Goal: Information Seeking & Learning: Learn about a topic

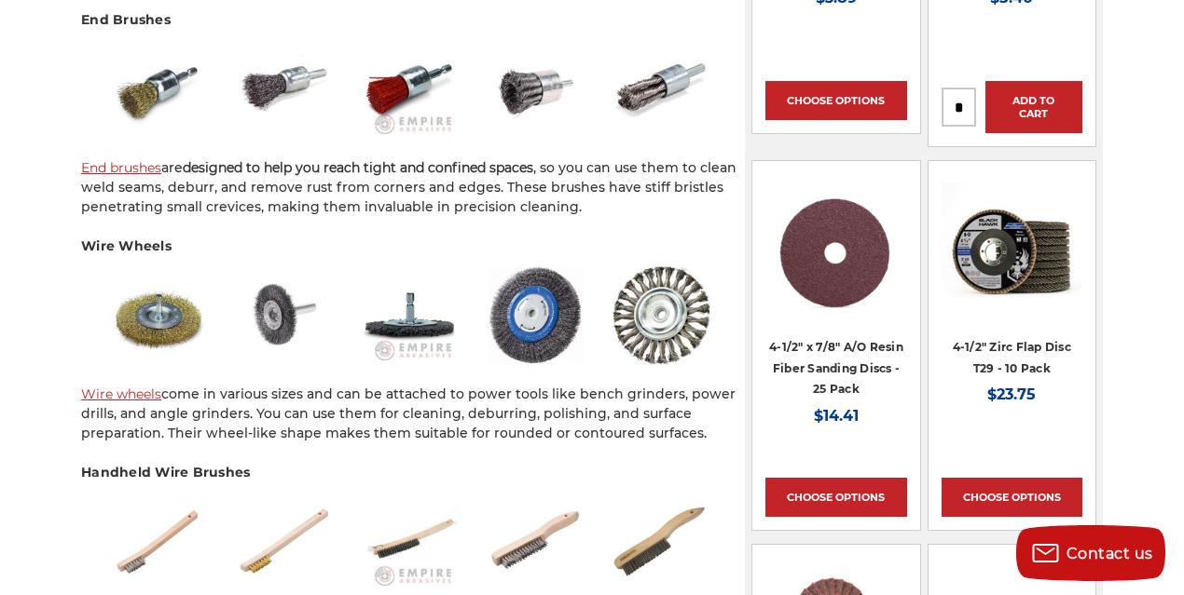
scroll to position [1864, 0]
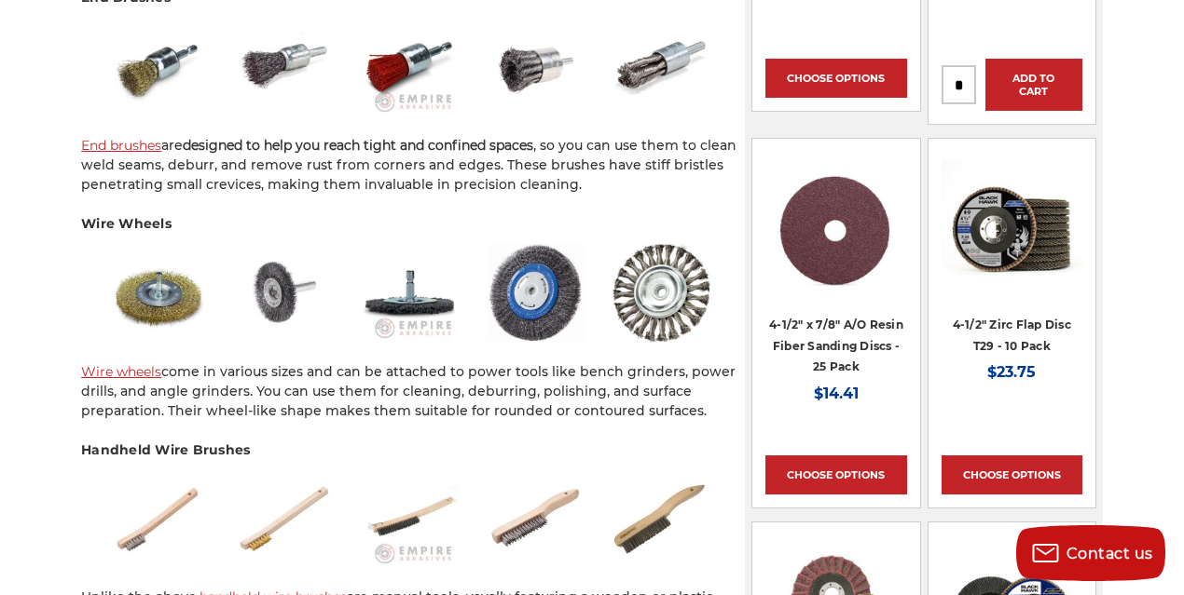
click at [681, 271] on img at bounding box center [413, 293] width 664 height 99
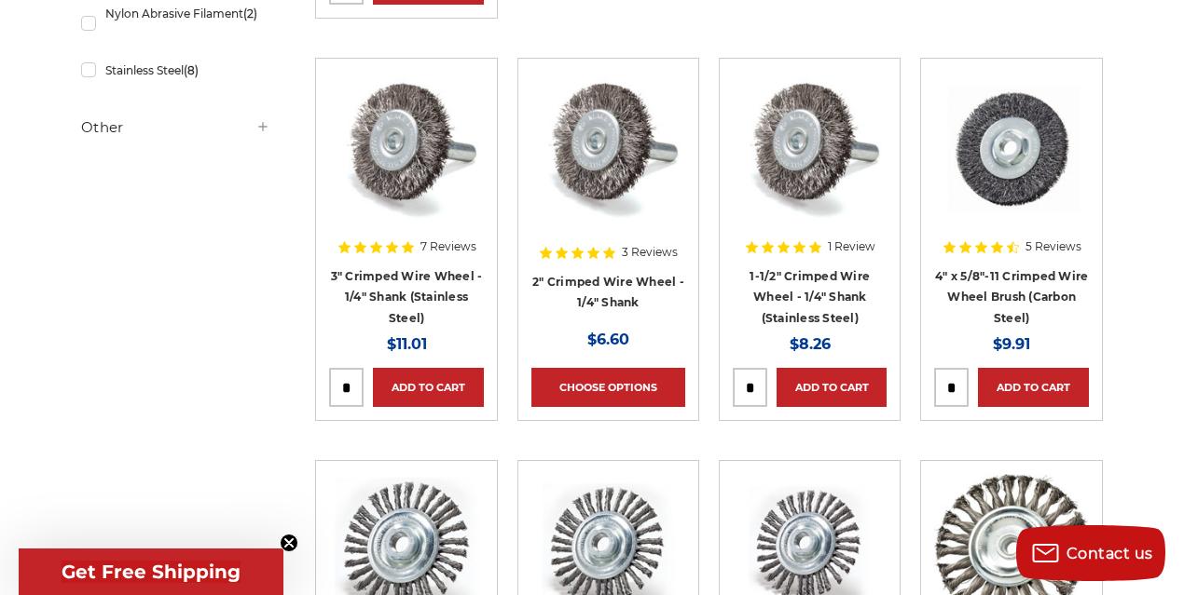
scroll to position [869, 0]
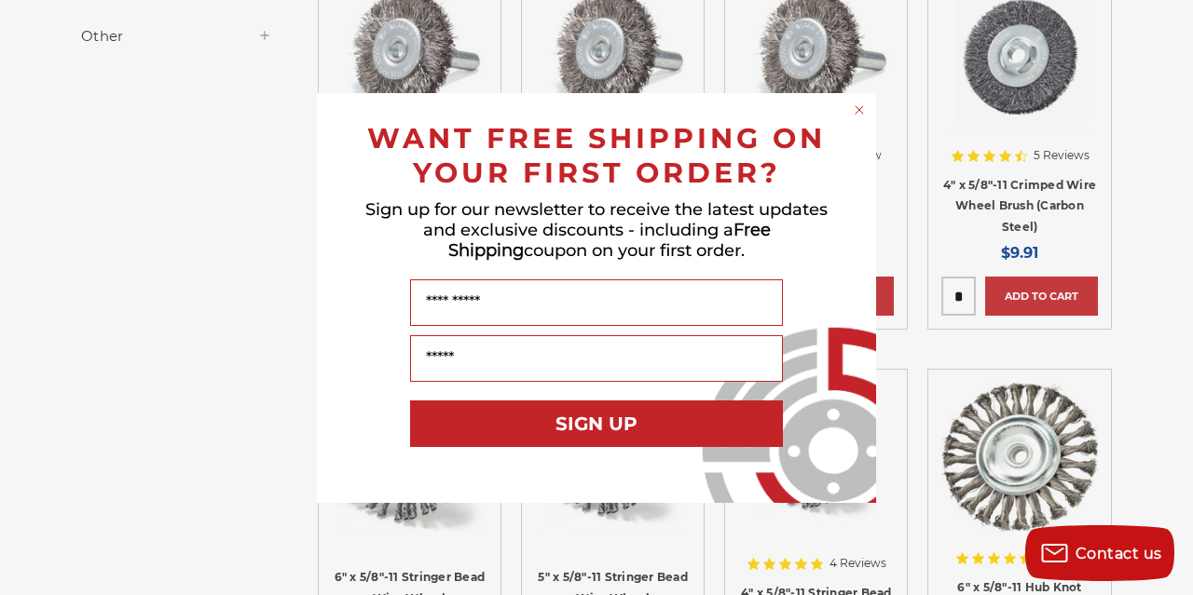
click at [855, 106] on icon "Close dialog" at bounding box center [858, 109] width 7 height 7
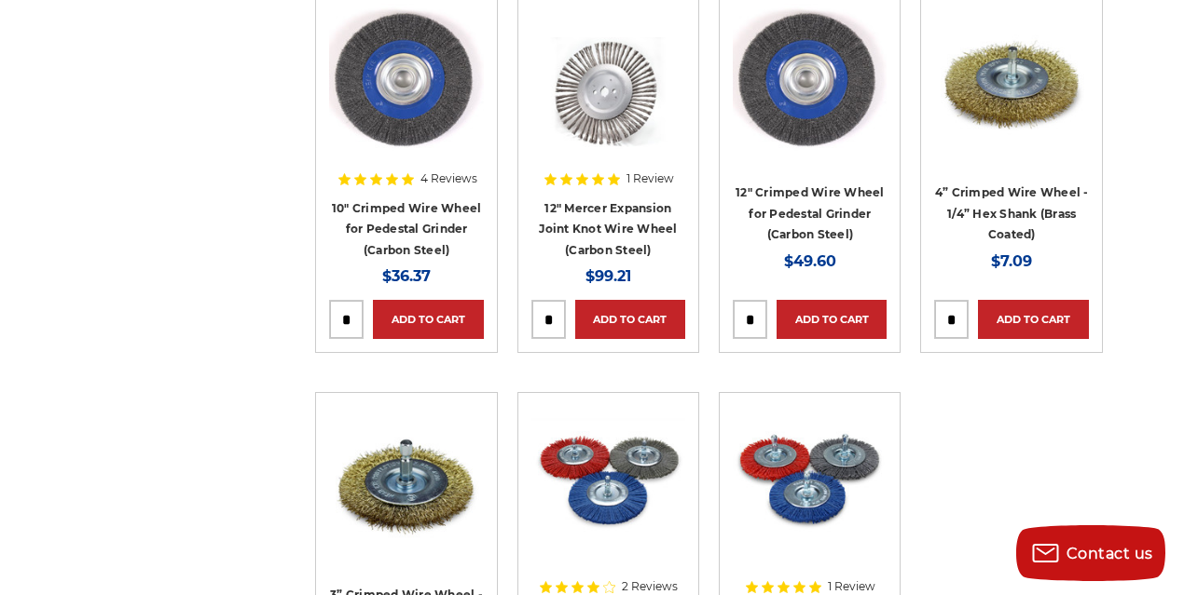
scroll to position [2112, 0]
